Goal: Transaction & Acquisition: Subscribe to service/newsletter

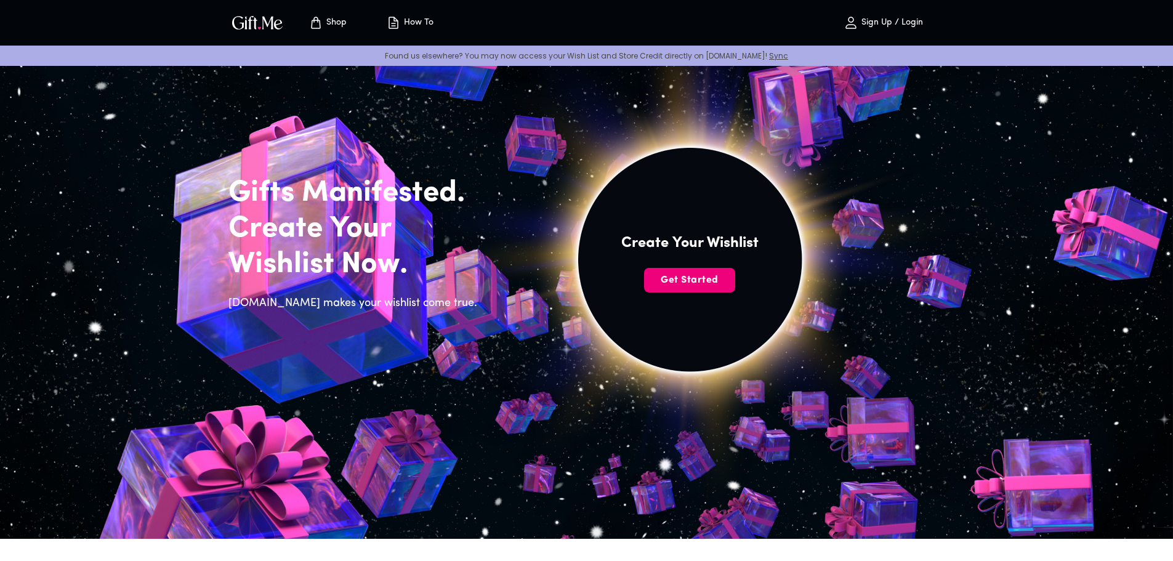
click at [695, 289] on button "Get Started" at bounding box center [689, 280] width 91 height 25
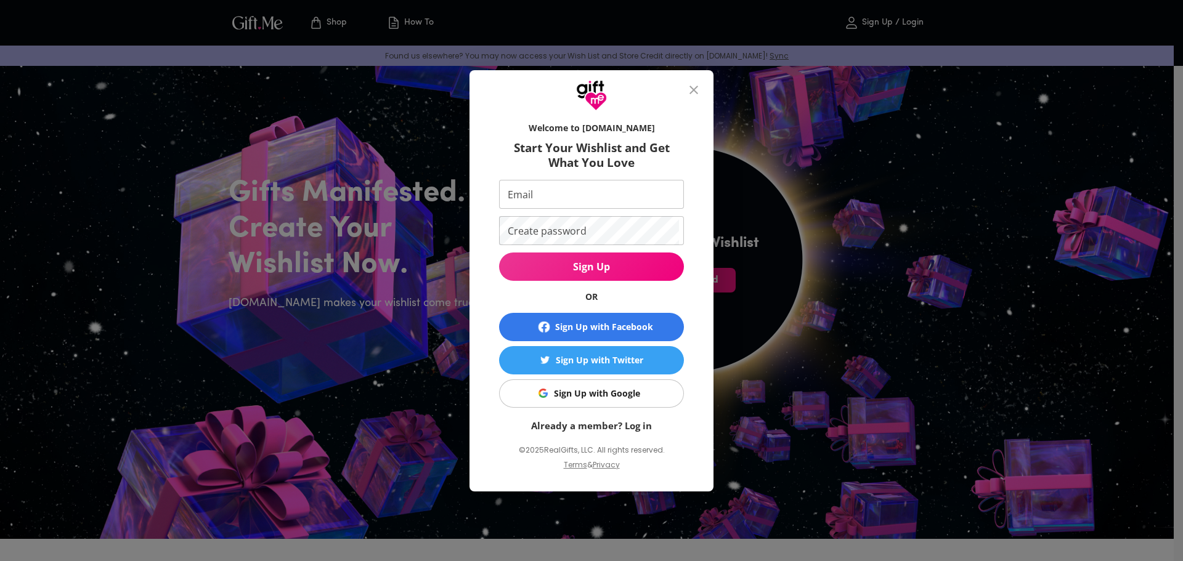
click at [574, 188] on input "Email" at bounding box center [589, 194] width 180 height 29
type input "[EMAIL_ADDRESS][DOMAIN_NAME]"
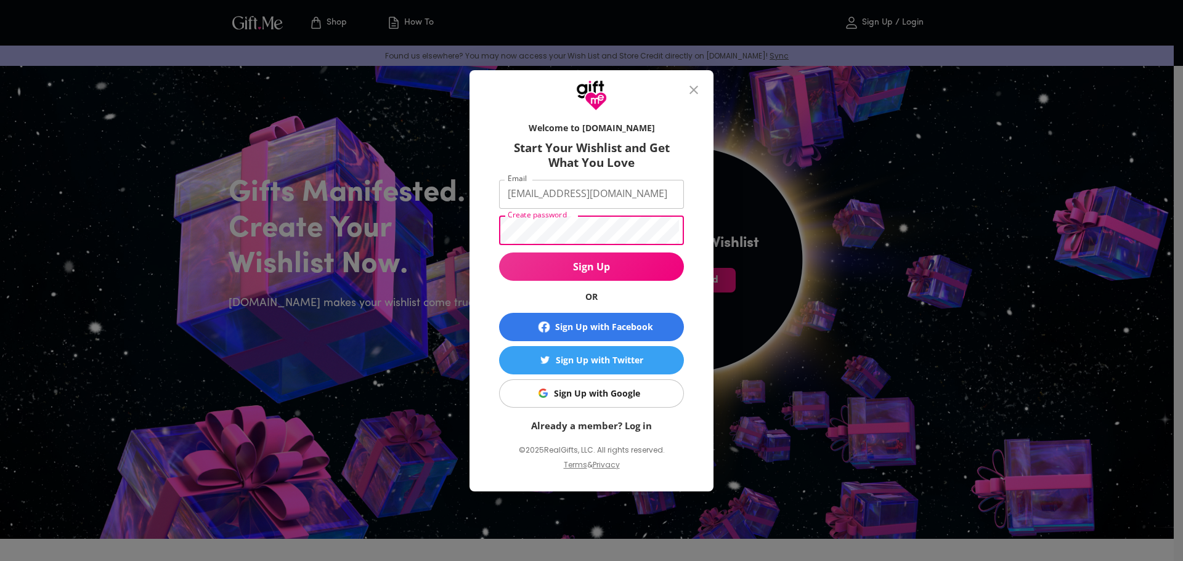
click at [462, 217] on div "Welcome to [DOMAIN_NAME] Start Your Wishlist and Get What You Love Email [EMAIL…" at bounding box center [591, 280] width 1183 height 561
click at [615, 268] on span "Sign Up" at bounding box center [591, 267] width 185 height 14
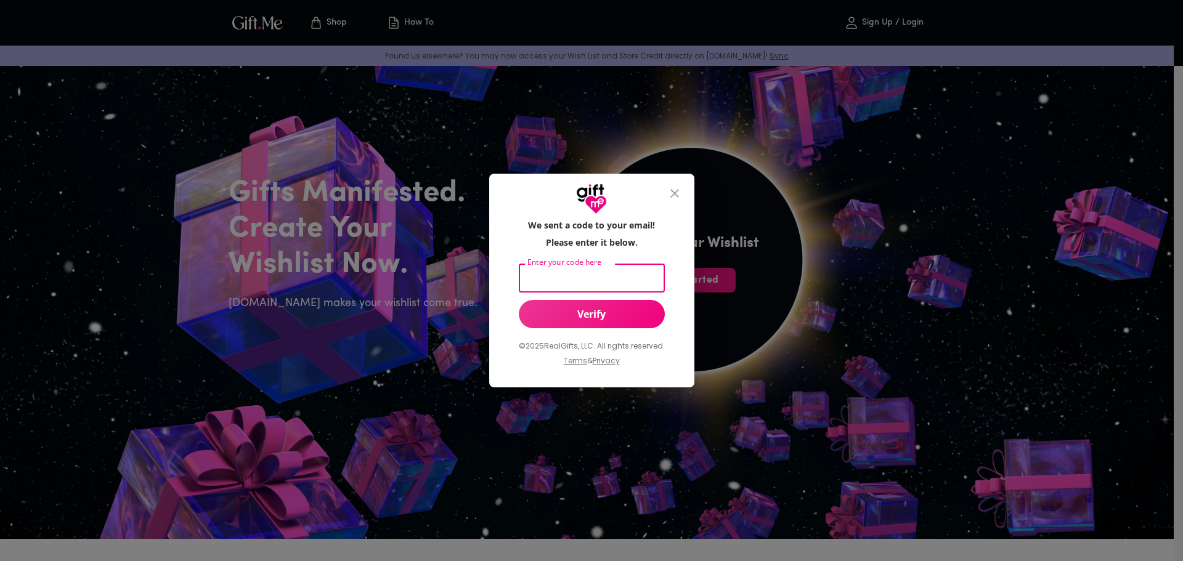
click at [567, 274] on input "Enter your code here" at bounding box center [589, 278] width 141 height 29
type input "406442"
click at [585, 319] on span "Verify" at bounding box center [592, 314] width 146 height 14
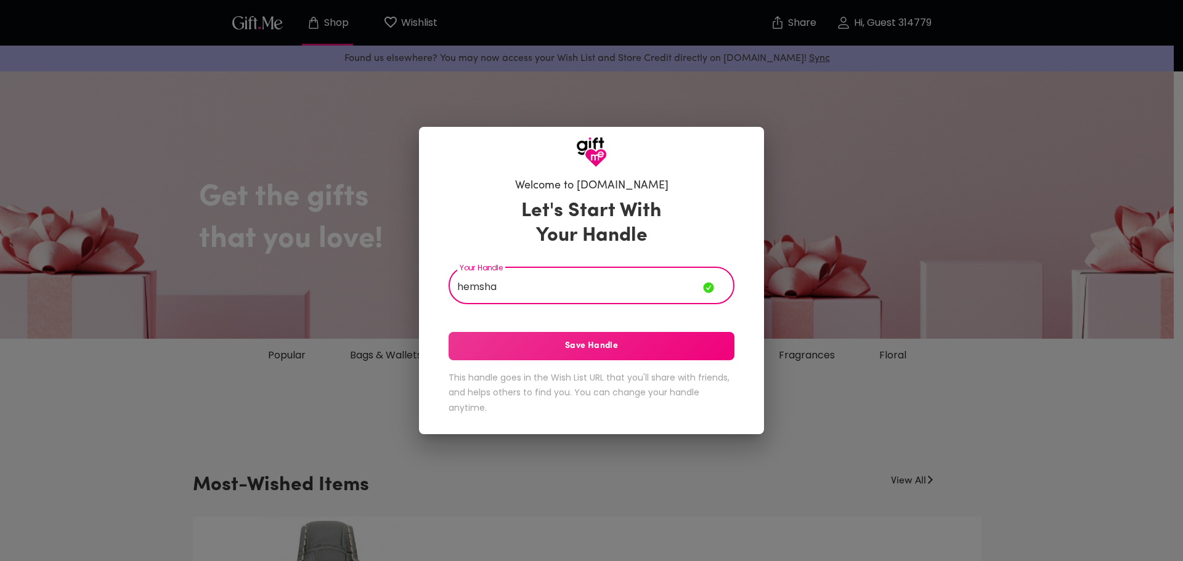
type input "hemsha"
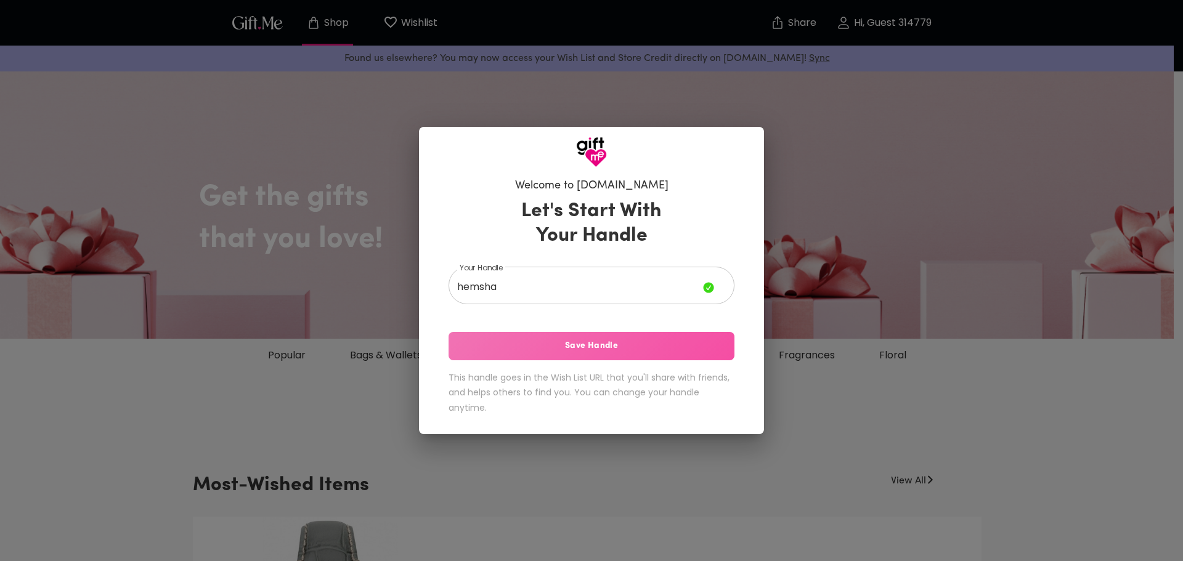
click at [629, 342] on span "Save Handle" at bounding box center [591, 346] width 286 height 14
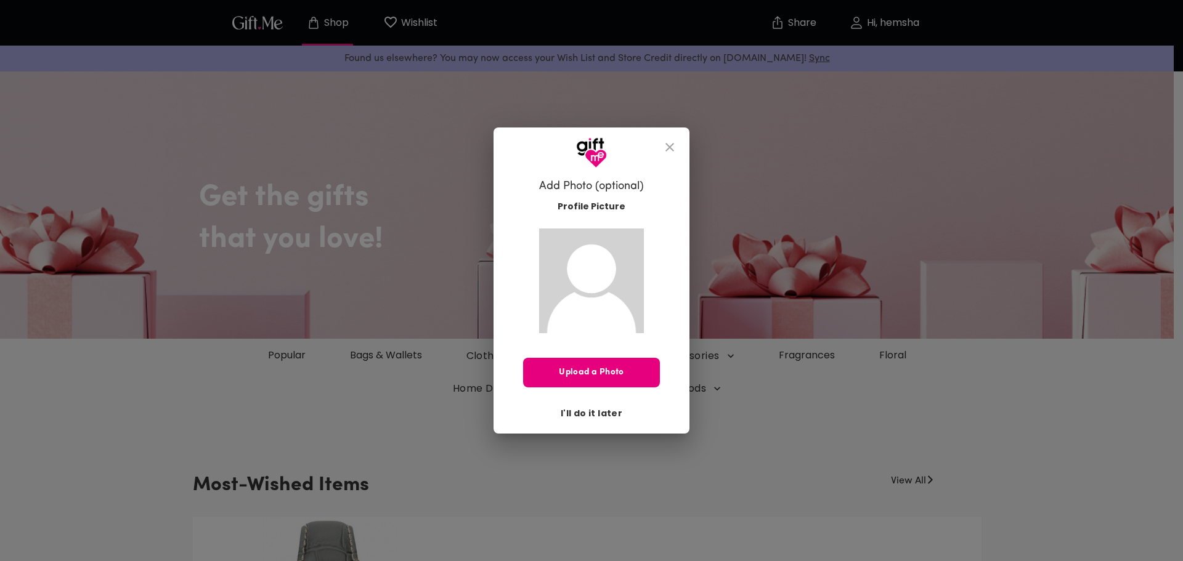
click at [605, 418] on span "I'll do it later" at bounding box center [591, 413] width 62 height 14
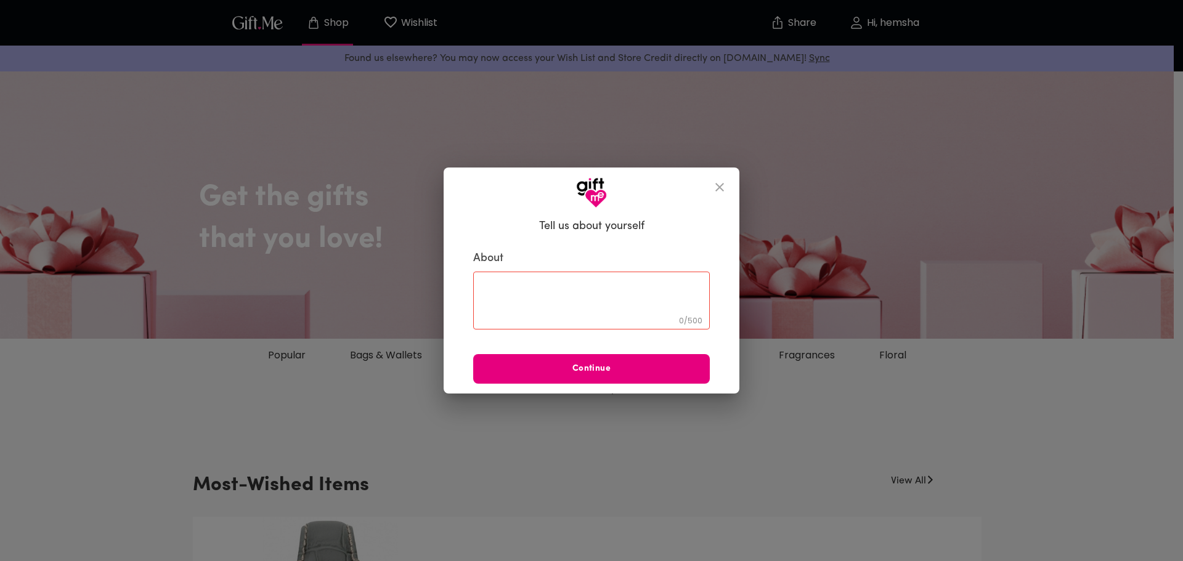
click at [724, 177] on button "close" at bounding box center [720, 187] width 30 height 30
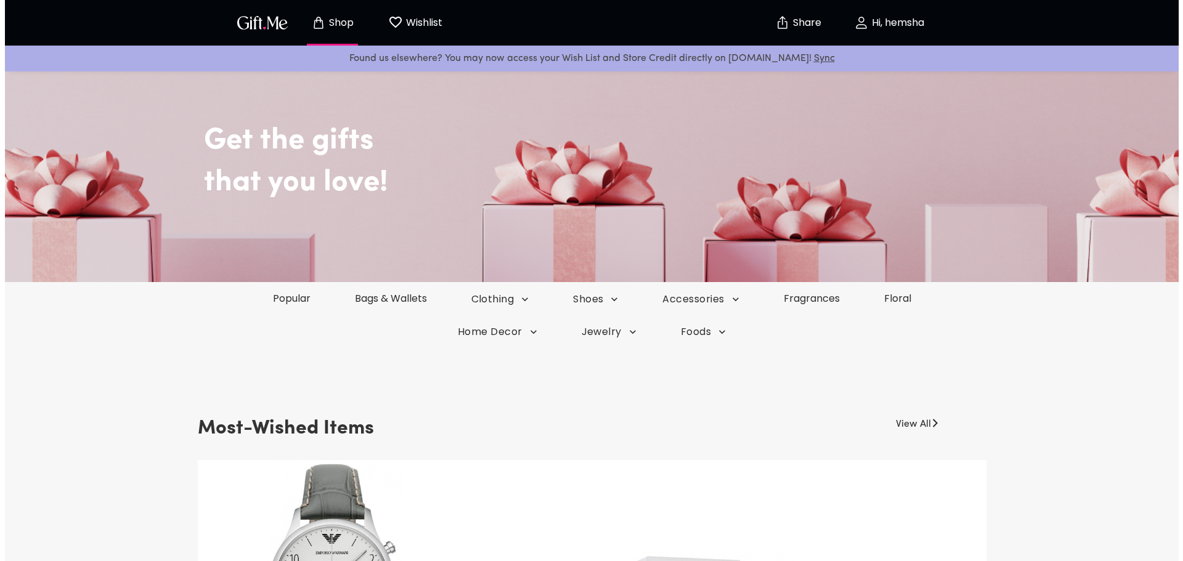
scroll to position [54, 0]
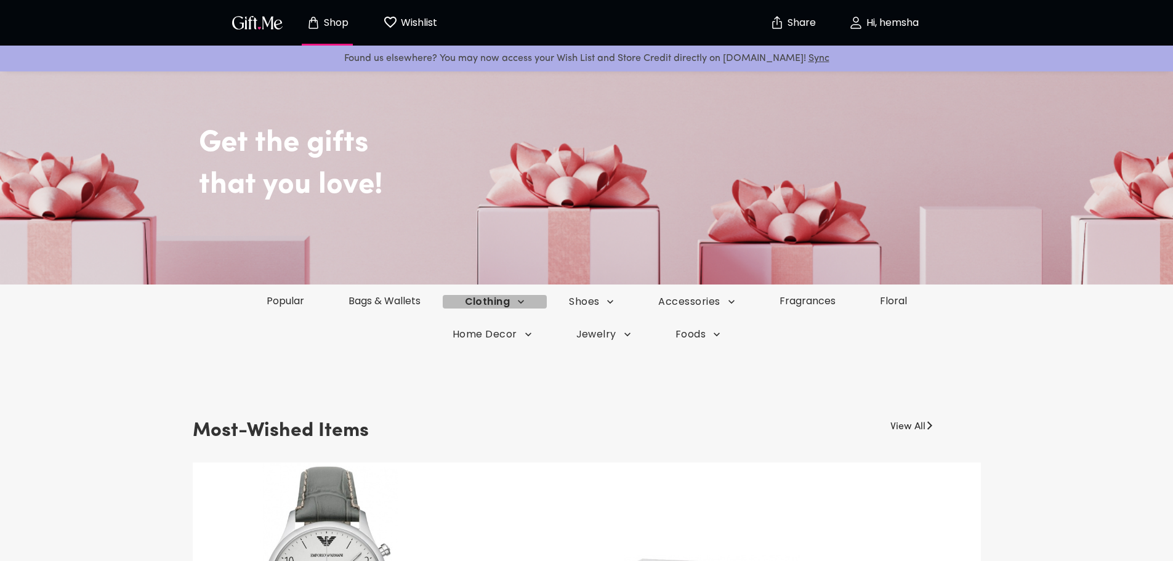
click at [504, 304] on span "Clothing" at bounding box center [495, 302] width 60 height 14
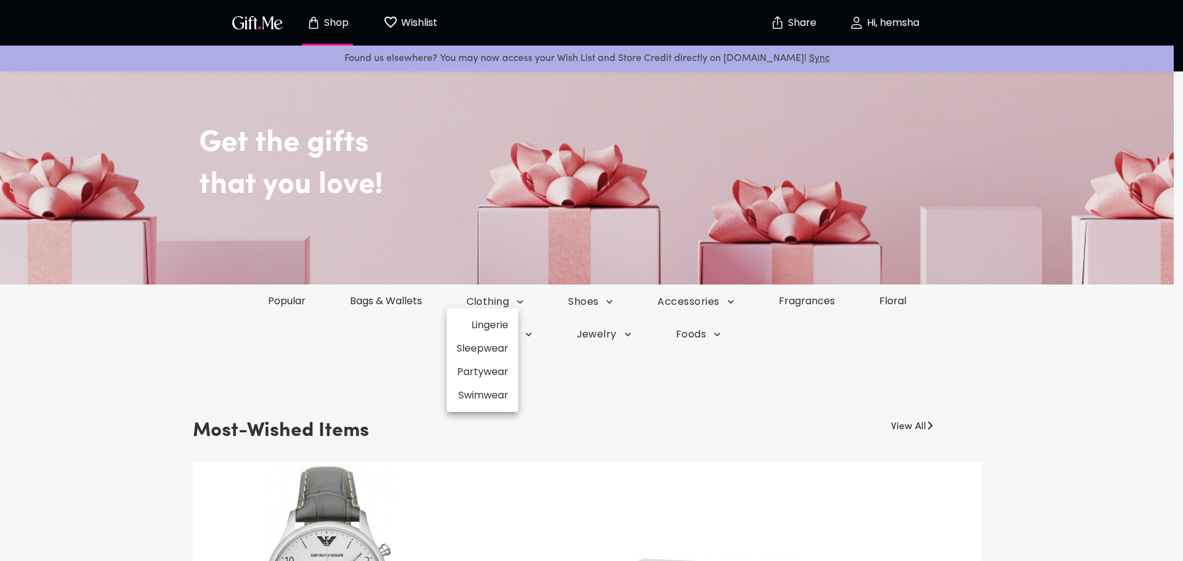
click at [503, 370] on li "Partywear" at bounding box center [482, 371] width 71 height 23
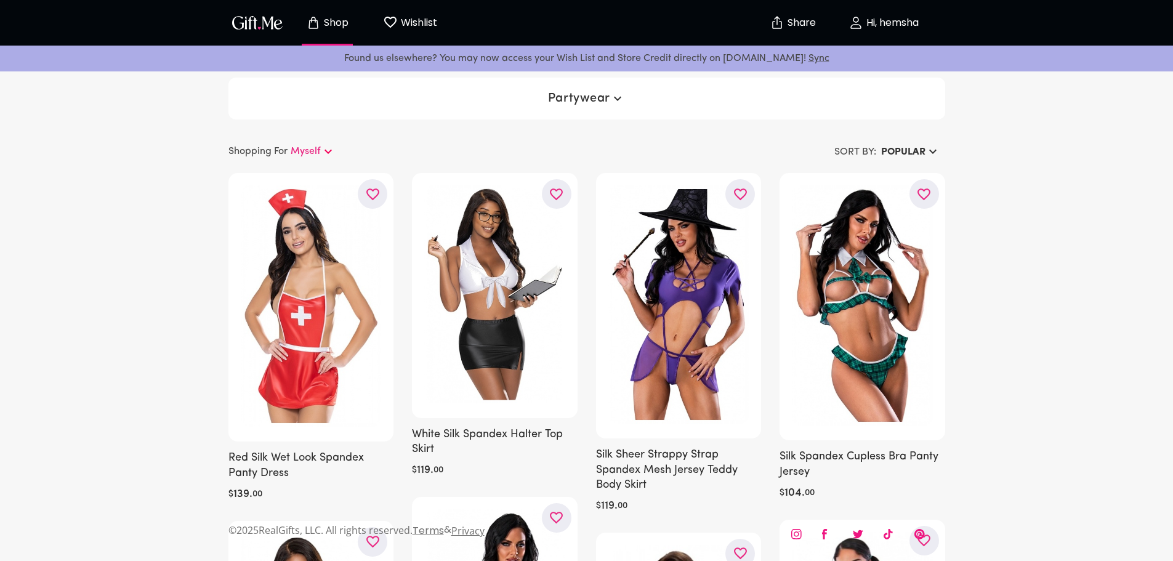
click at [611, 84] on div "Partywear" at bounding box center [586, 99] width 717 height 42
click at [610, 95] on icon "button" at bounding box center [617, 98] width 15 height 15
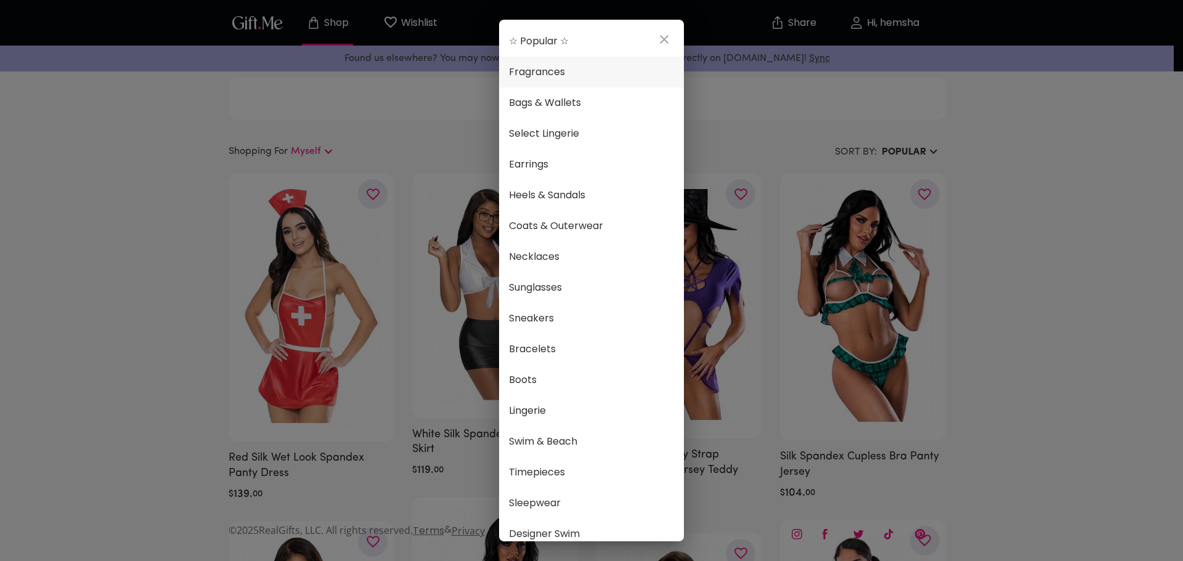
click at [561, 79] on span "Fragrances" at bounding box center [591, 72] width 165 height 16
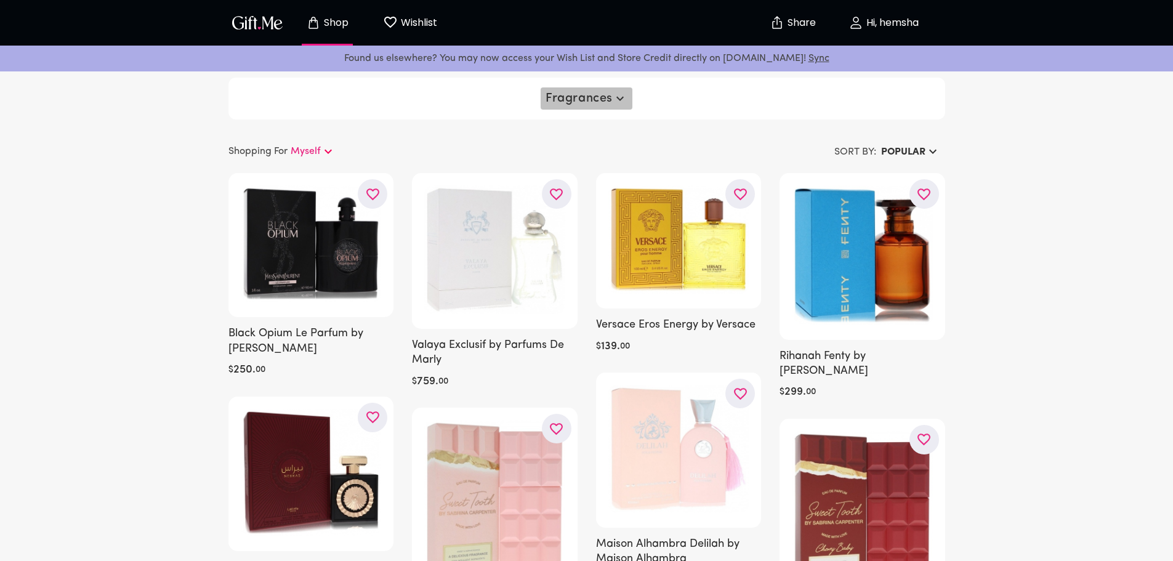
click at [588, 105] on span "Fragrances" at bounding box center [587, 98] width 82 height 15
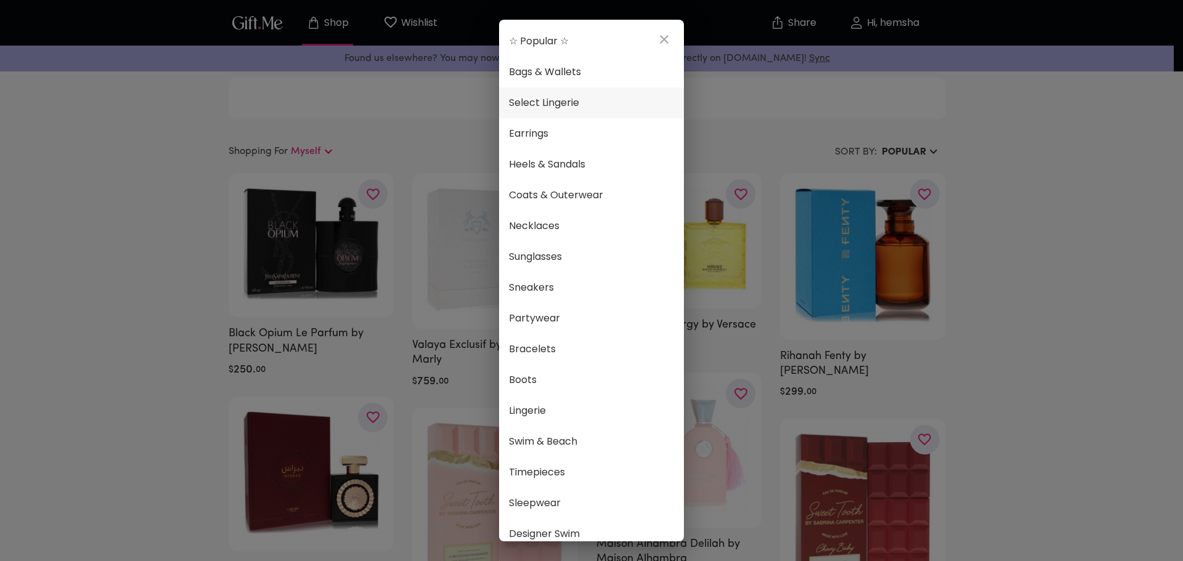
click at [572, 108] on span "Select Lingerie" at bounding box center [591, 103] width 165 height 16
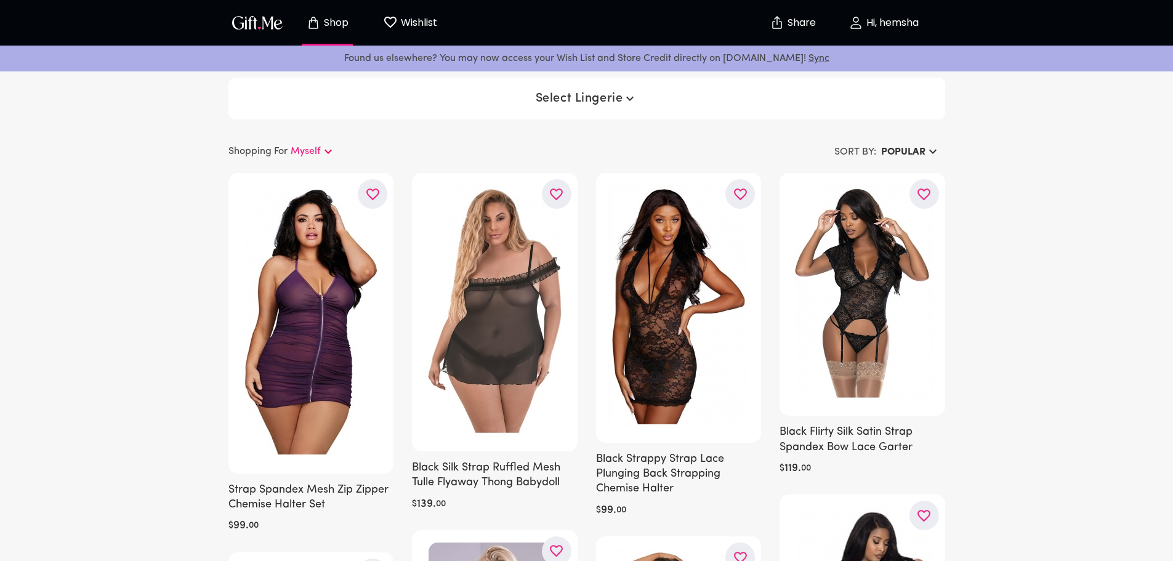
click at [572, 108] on button "Select Lingerie" at bounding box center [587, 98] width 112 height 22
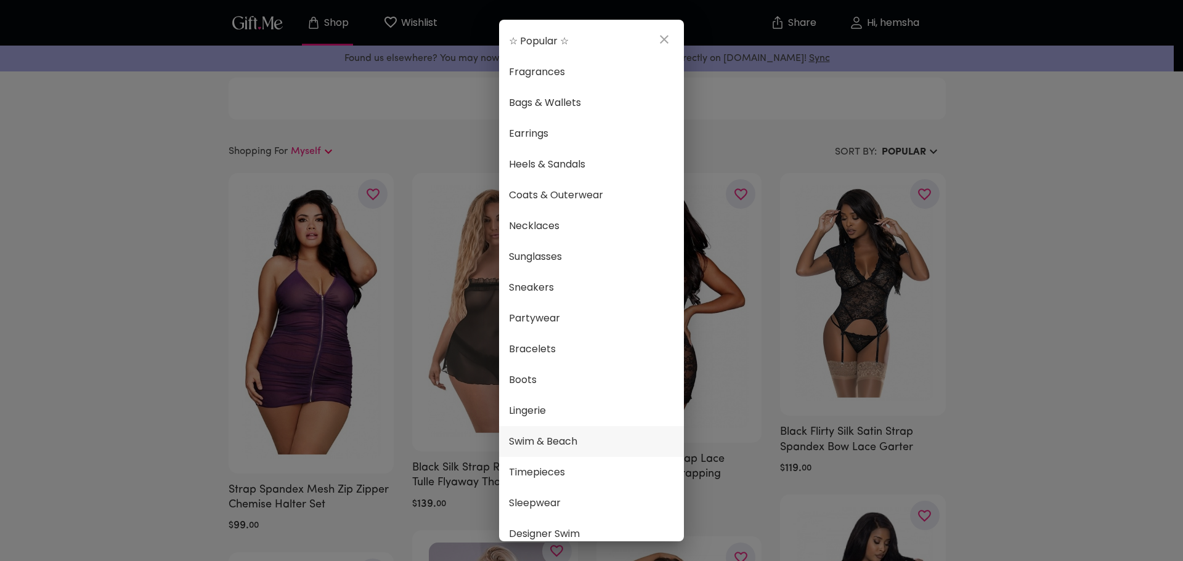
click at [587, 432] on li "Swim & Beach" at bounding box center [591, 441] width 185 height 31
